Goal: Information Seeking & Learning: Learn about a topic

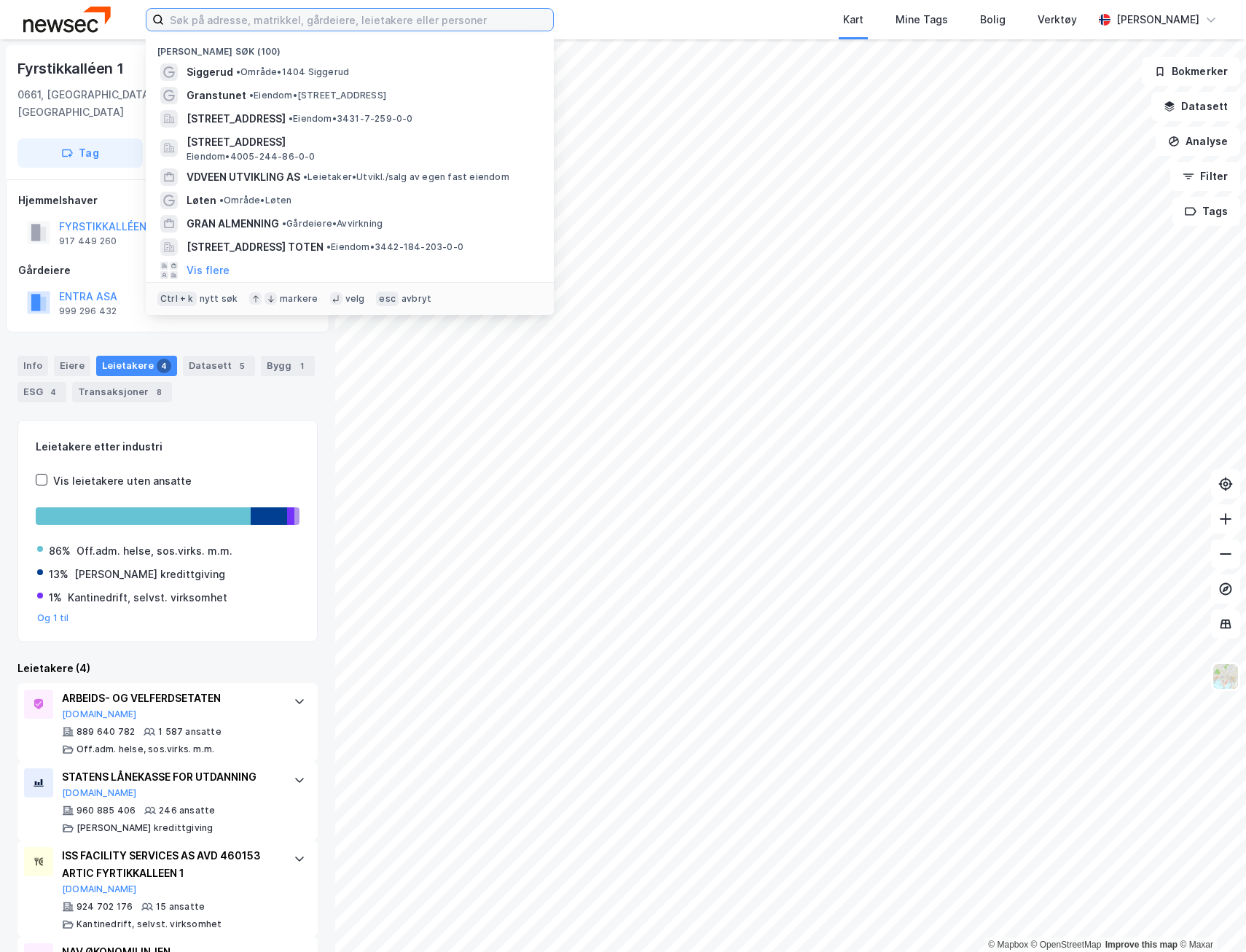
click at [419, 22] on input at bounding box center [359, 19] width 390 height 22
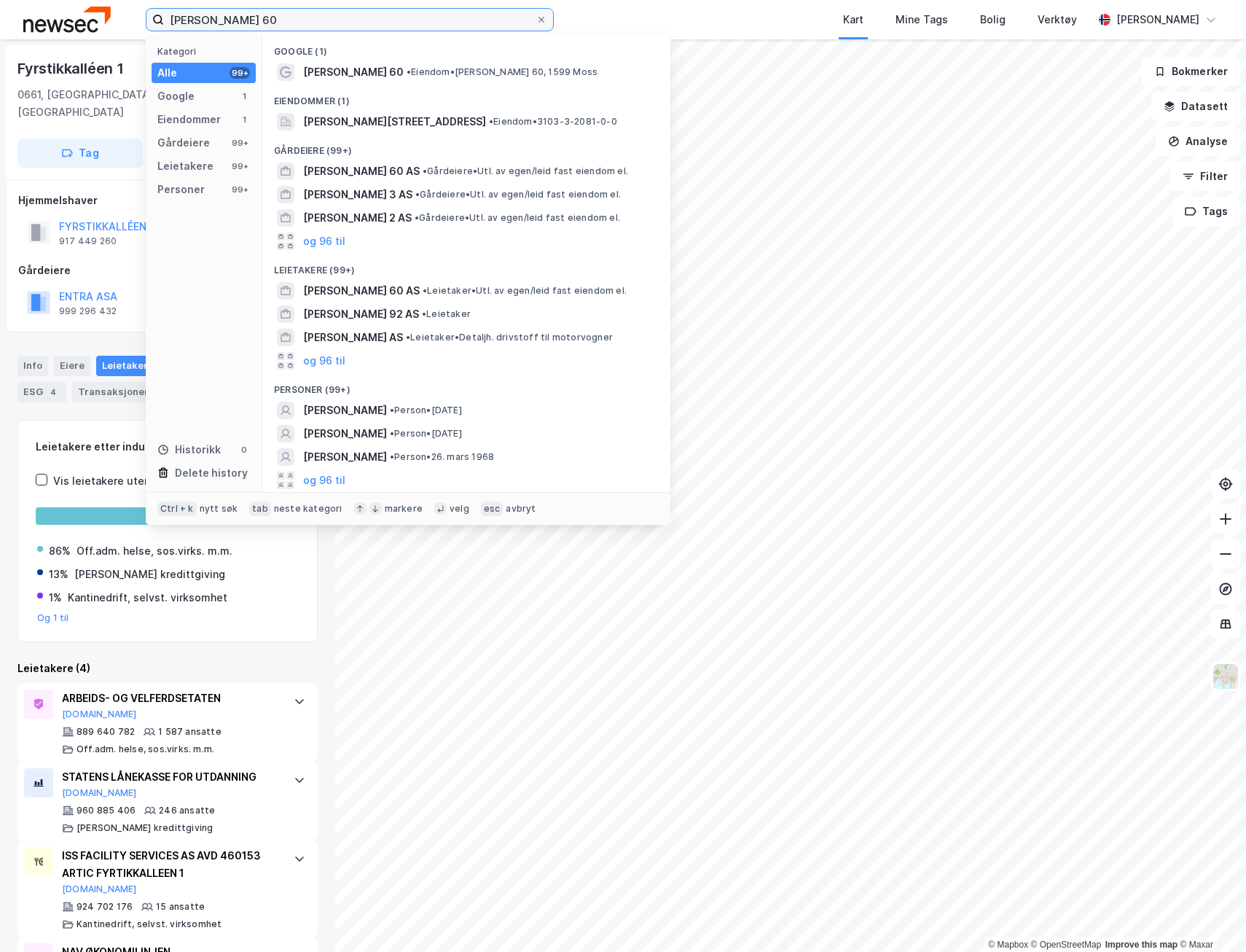
type input "[PERSON_NAME] 60"
click at [434, 113] on span "[PERSON_NAME][STREET_ADDRESS]" at bounding box center [394, 122] width 183 height 17
